Goal: Information Seeking & Learning: Learn about a topic

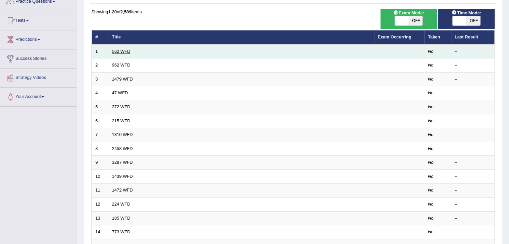
click at [120, 52] on link "562 WFD" at bounding box center [121, 51] width 18 height 5
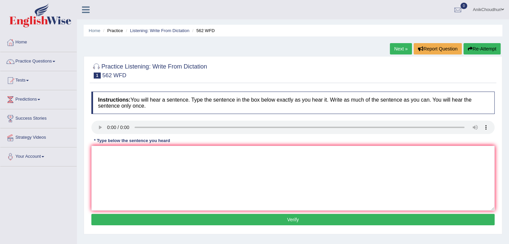
click at [169, 118] on div "Instructions: You will hear a sentence. Type the sentence in the box below exac…" at bounding box center [293, 159] width 407 height 143
click at [90, 130] on div "Instructions: You will hear a sentence. Type the sentence in the box below exac…" at bounding box center [293, 159] width 407 height 143
click at [118, 164] on textarea at bounding box center [292, 178] width 403 height 65
click at [144, 159] on textarea "The gap between" at bounding box center [292, 178] width 403 height 65
click at [195, 160] on textarea "The gap between red and port did not decrease" at bounding box center [292, 178] width 403 height 65
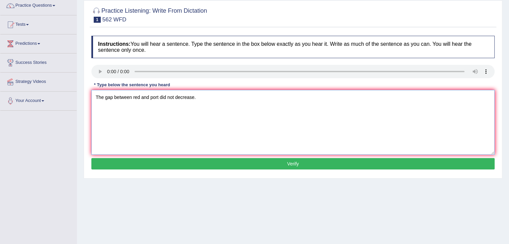
scroll to position [58, 0]
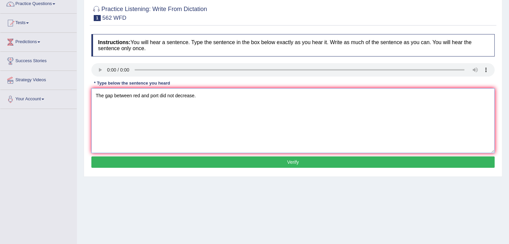
type textarea "The gap between red and port did not decrease."
click at [273, 160] on button "Verify" at bounding box center [292, 162] width 403 height 11
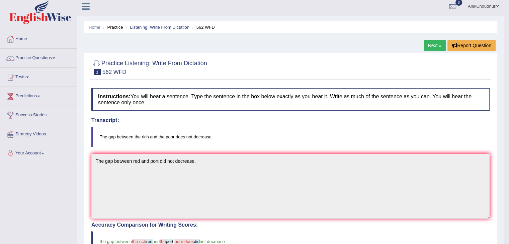
scroll to position [1, 0]
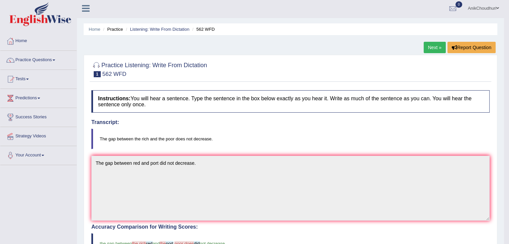
click at [438, 50] on link "Next »" at bounding box center [435, 47] width 22 height 11
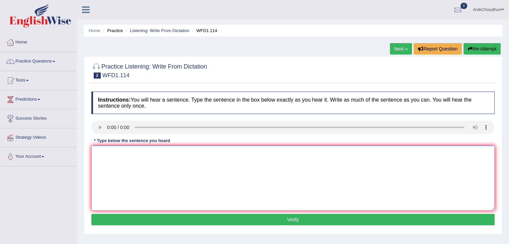
drag, startPoint x: 0, startPoint y: 0, endPoint x: 110, endPoint y: 168, distance: 200.4
click at [110, 168] on textarea at bounding box center [292, 178] width 403 height 65
click at [85, 128] on div "Practice Listening: Write From Dictation 2 WFD1.114 Instructions: You will hear…" at bounding box center [293, 145] width 419 height 178
click at [126, 167] on textarea at bounding box center [292, 178] width 403 height 65
click at [90, 123] on div "Instructions: You will hear a sentence. Type the sentence in the box below exac…" at bounding box center [293, 159] width 407 height 143
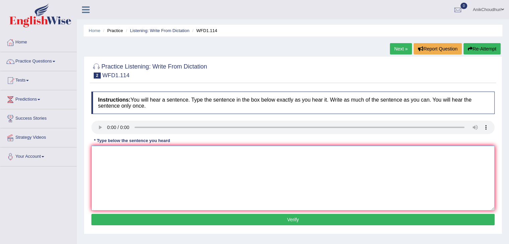
click at [113, 161] on textarea at bounding box center [292, 178] width 403 height 65
click at [117, 153] on textarea "The" at bounding box center [292, 178] width 403 height 65
click at [131, 157] on textarea "The authors" at bounding box center [292, 178] width 403 height 65
click at [120, 156] on textarea "The authors early work" at bounding box center [292, 178] width 403 height 65
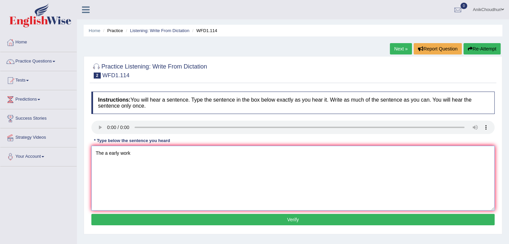
type textarea "The early work"
click at [117, 150] on textarea at bounding box center [292, 178] width 403 height 65
click at [132, 163] on textarea "The authors" at bounding box center [292, 178] width 403 height 65
click at [144, 155] on textarea "The author's early work more experimental." at bounding box center [292, 178] width 403 height 65
click at [142, 157] on textarea "The author's early work more experimental." at bounding box center [292, 178] width 403 height 65
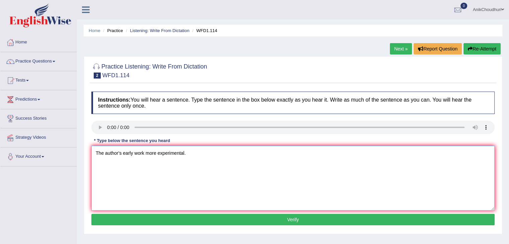
click at [143, 154] on textarea "The author's early work more experimental." at bounding box center [292, 178] width 403 height 65
click at [221, 174] on textarea "The author's early works are less philosophical and more experimental." at bounding box center [292, 178] width 403 height 65
type textarea "The author's early works are less philosophical and more experimental."
click at [262, 221] on button "Verify" at bounding box center [292, 219] width 403 height 11
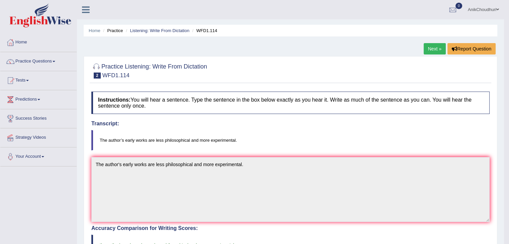
click at [431, 44] on link "Next »" at bounding box center [435, 48] width 22 height 11
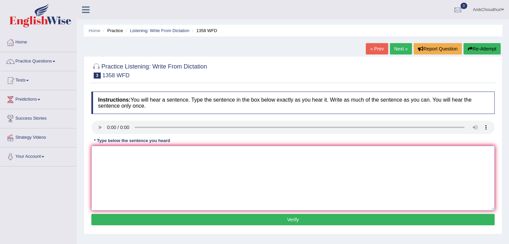
click at [163, 150] on textarea at bounding box center [292, 178] width 403 height 65
click at [104, 150] on textarea at bounding box center [292, 178] width 403 height 65
click at [129, 168] on textarea "communication styles have been more important in recent years." at bounding box center [292, 178] width 403 height 65
click at [163, 154] on textarea "Communication styles have been more important in recent years." at bounding box center [292, 178] width 403 height 65
click at [143, 154] on textarea "Communication styles have become more important in recent years." at bounding box center [292, 178] width 403 height 65
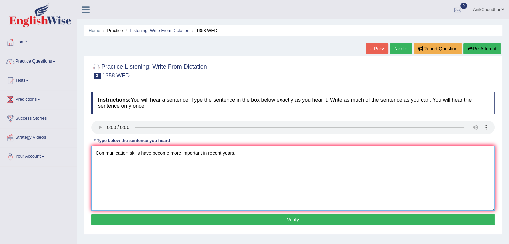
click at [149, 184] on textarea "Communication skills have become more important in recent years." at bounding box center [292, 178] width 403 height 65
click at [181, 157] on textarea "Communication skills have become more important in recent years." at bounding box center [292, 178] width 403 height 65
click at [186, 177] on textarea "Communication skills have become very important in recent years." at bounding box center [292, 178] width 403 height 65
type textarea "Communication skills have become very important in recent years."
click at [264, 216] on button "Verify" at bounding box center [292, 219] width 403 height 11
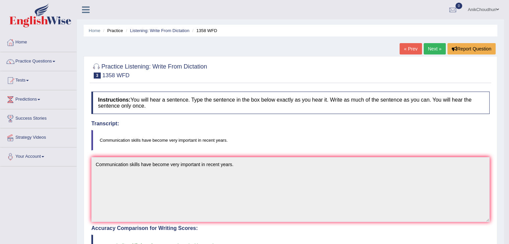
click at [430, 47] on link "Next »" at bounding box center [435, 48] width 22 height 11
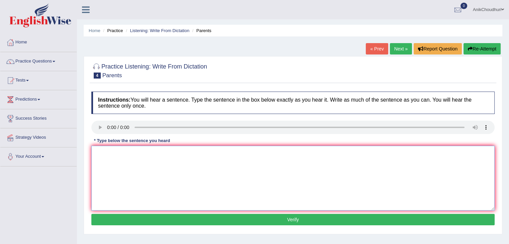
click at [134, 164] on textarea at bounding box center [292, 178] width 403 height 65
click at [147, 182] on textarea at bounding box center [292, 178] width 403 height 65
click at [134, 162] on textarea "Parents invo" at bounding box center [292, 178] width 403 height 65
click at [150, 164] on textarea "Parents [DATE] are envolved with" at bounding box center [292, 178] width 403 height 65
click at [169, 154] on textarea "Parents [DATE] are involved with" at bounding box center [292, 178] width 403 height 65
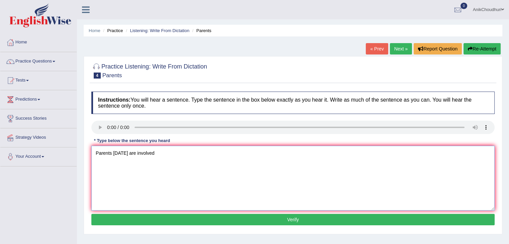
click at [157, 157] on textarea "Parents [DATE] are involved" at bounding box center [292, 178] width 403 height 65
click at [173, 149] on textarea "Parents [DATE] are involved" at bounding box center [292, 178] width 403 height 65
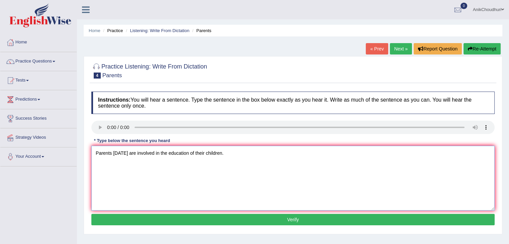
type textarea "Parents [DATE] are involved in the education of their children."
click at [289, 216] on button "Verify" at bounding box center [292, 219] width 403 height 11
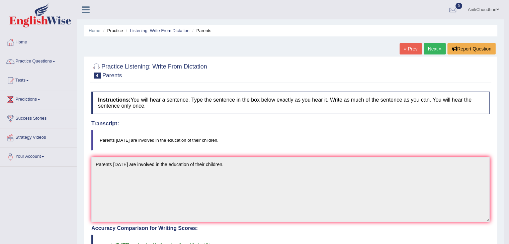
click at [429, 49] on link "Next »" at bounding box center [435, 48] width 22 height 11
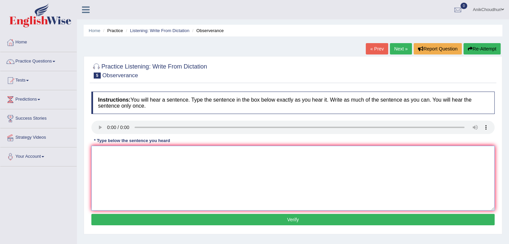
click at [108, 157] on textarea at bounding box center [292, 178] width 403 height 65
click at [135, 153] on textarea at bounding box center [292, 178] width 403 height 65
click at [48, 54] on link "Practice Questions" at bounding box center [38, 60] width 76 height 17
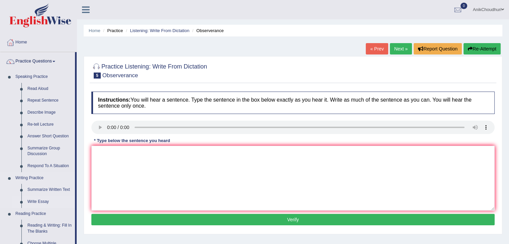
click at [44, 204] on link "Write Essay" at bounding box center [49, 202] width 51 height 12
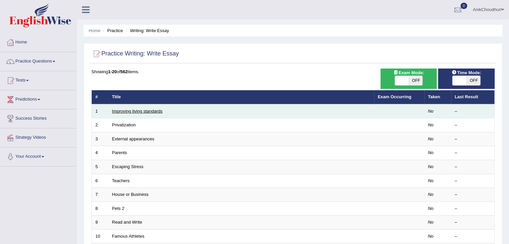
click at [159, 111] on link "Improving living standards" at bounding box center [137, 111] width 51 height 5
